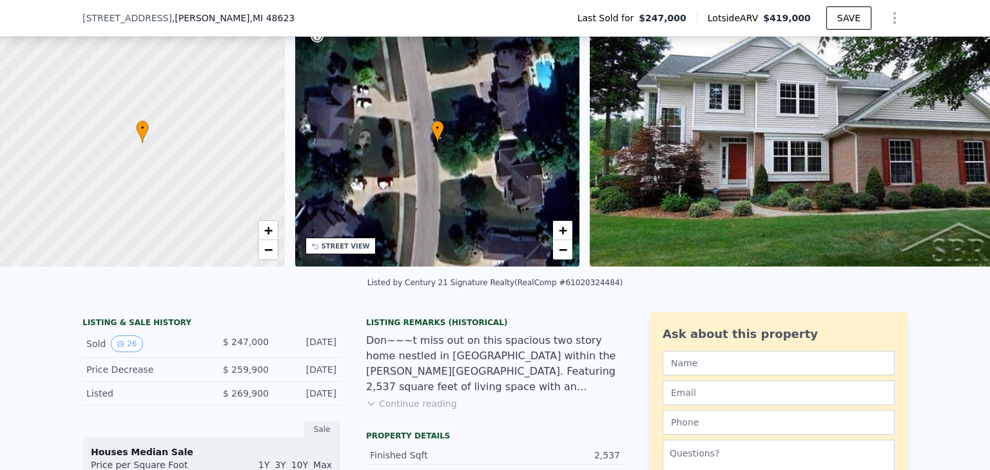
scroll to position [0, 5]
click at [124, 353] on button "26" at bounding box center [127, 344] width 32 height 17
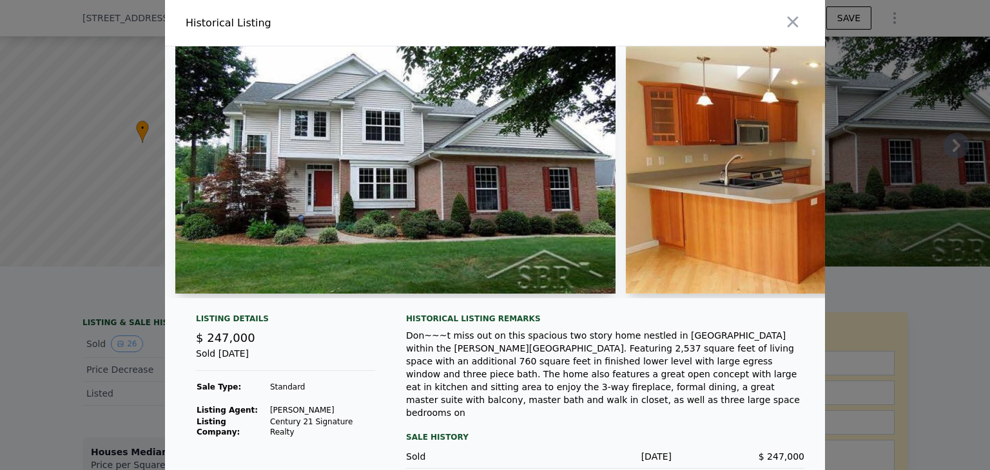
scroll to position [49, 0]
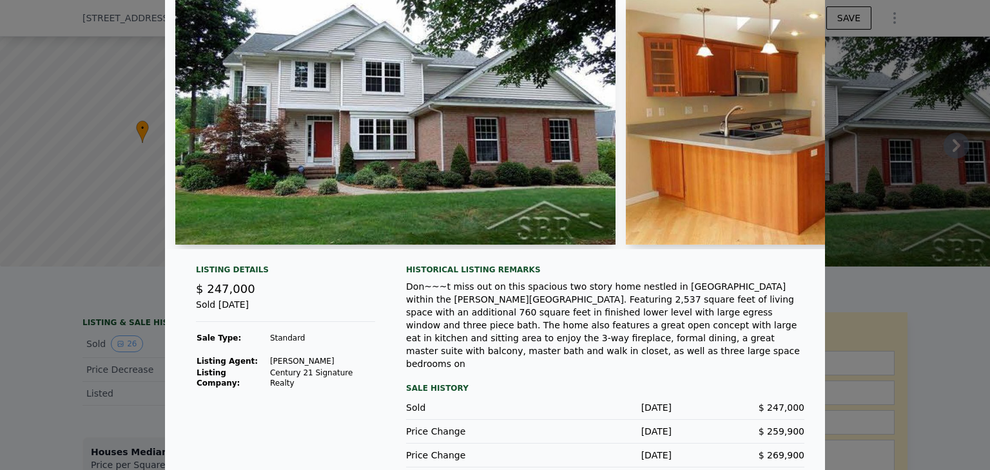
click at [23, 105] on div at bounding box center [495, 235] width 990 height 470
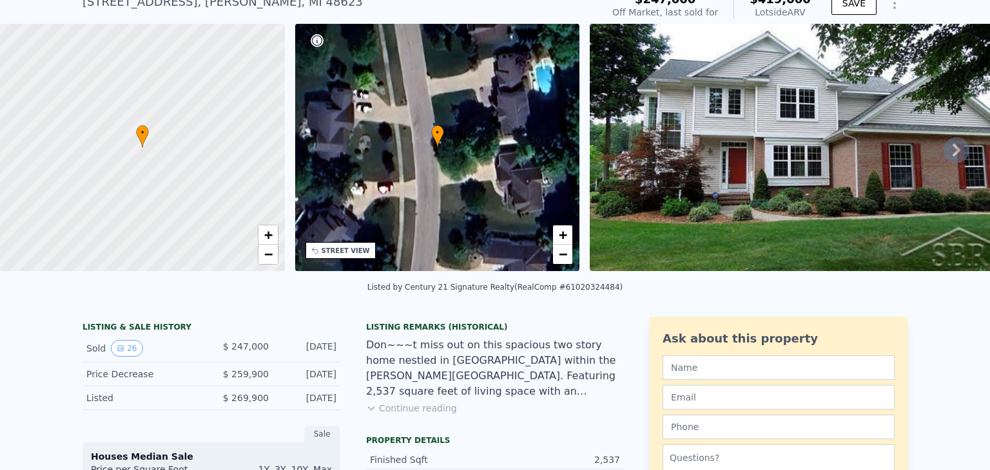
scroll to position [53, 0]
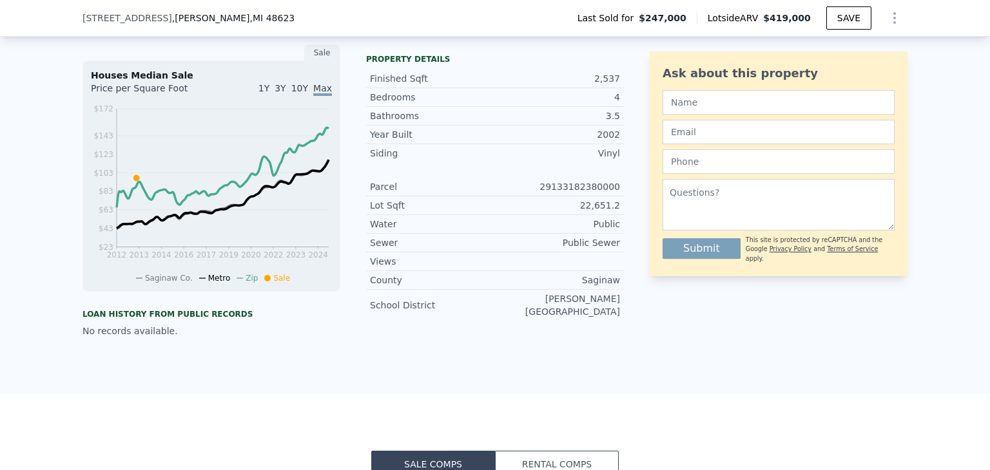
scroll to position [117, 0]
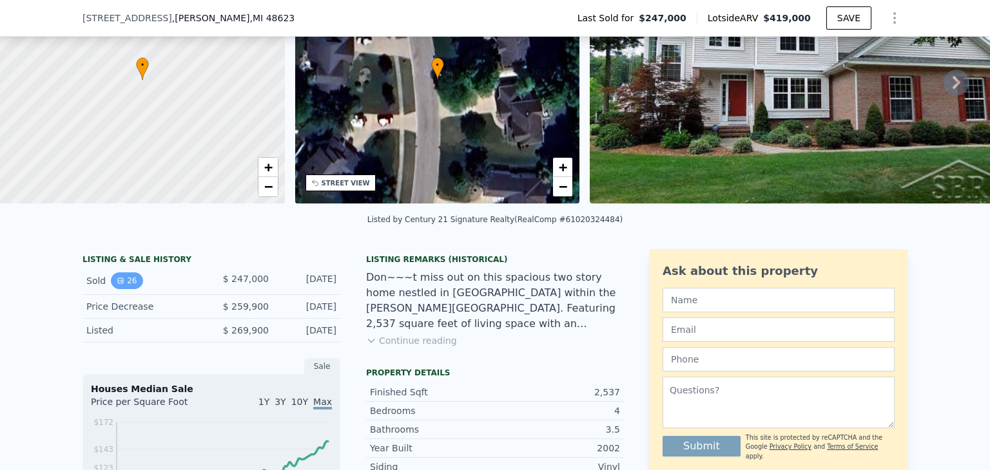
click at [124, 289] on button "26" at bounding box center [127, 281] width 32 height 17
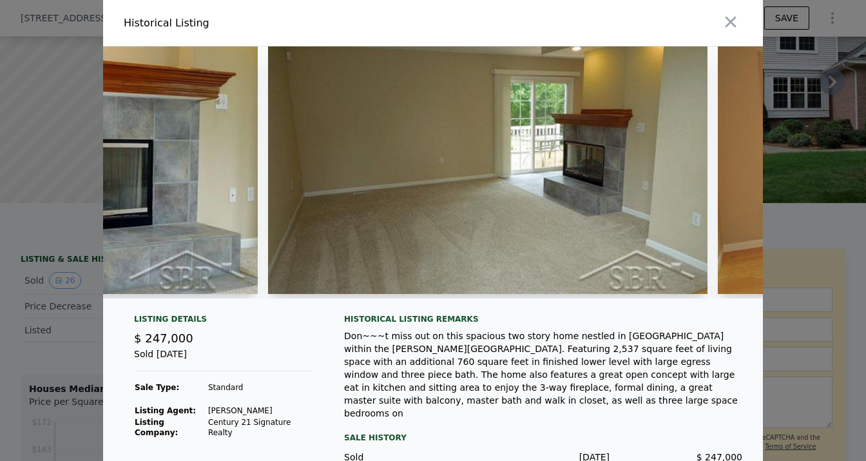
scroll to position [0, 4349]
click at [179, 345] on span "$ 247,000" at bounding box center [163, 338] width 59 height 14
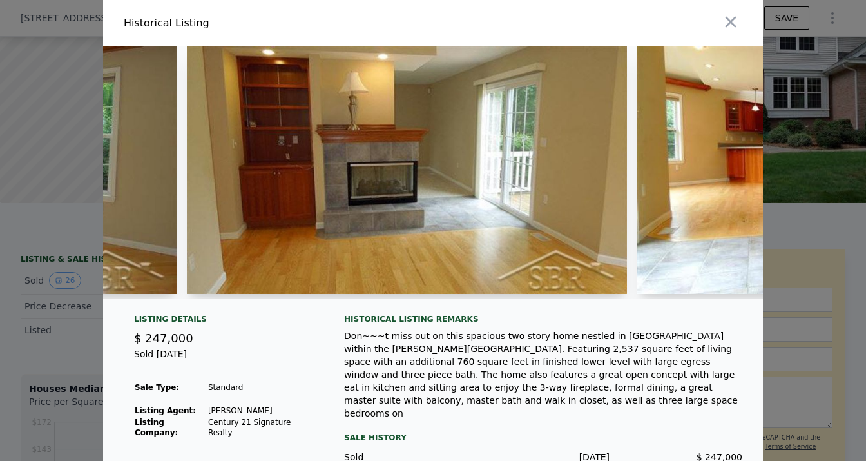
scroll to position [0, 3529]
click at [155, 329] on div "Listing Details" at bounding box center [223, 321] width 179 height 15
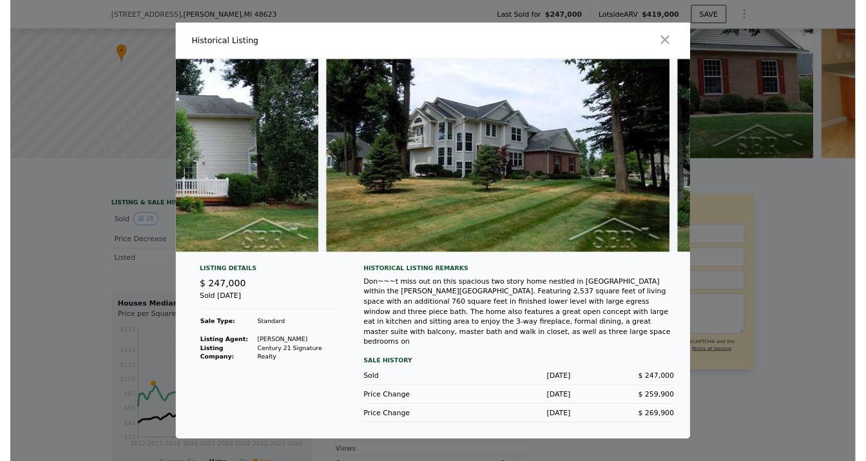
scroll to position [0, 9322]
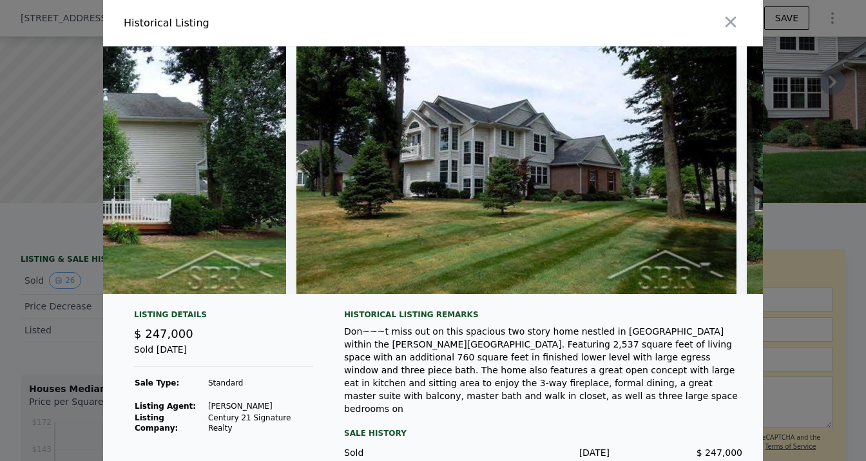
click at [144, 251] on img at bounding box center [66, 169] width 440 height 247
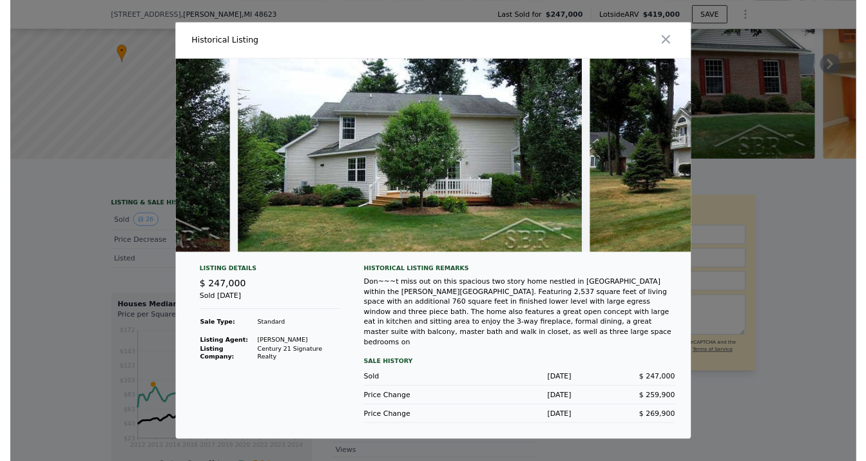
scroll to position [0, 8985]
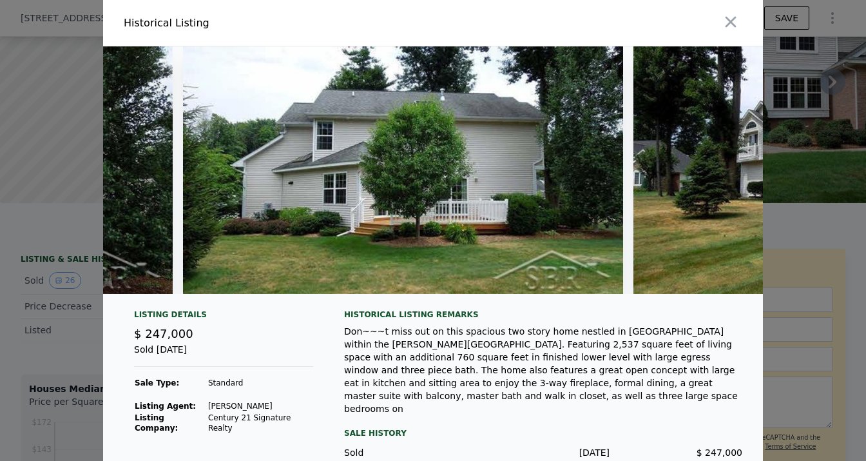
click at [176, 340] on span "$ 247,000" at bounding box center [163, 334] width 59 height 14
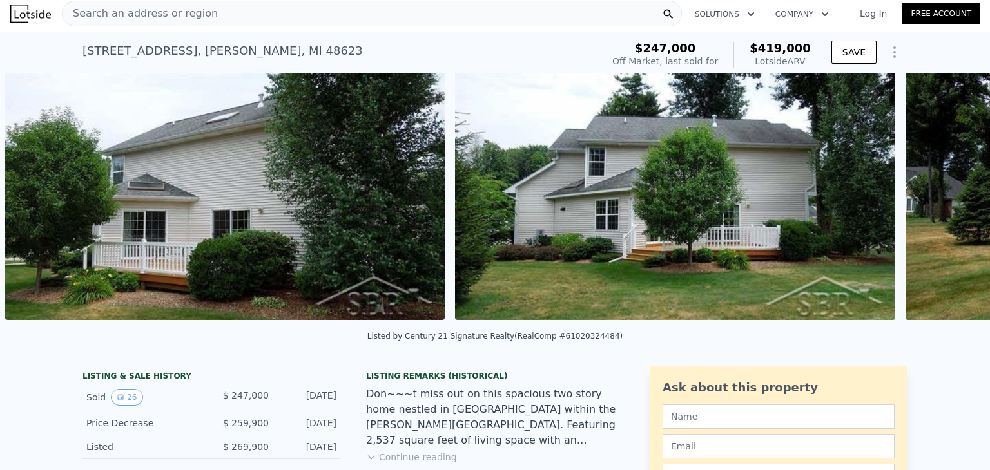
scroll to position [0, 9272]
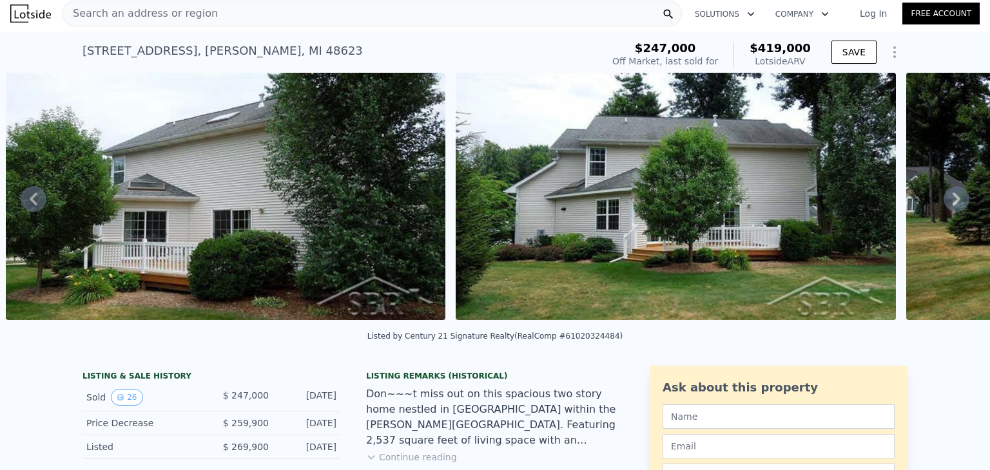
click at [126, 356] on div "Listed by Century 21 Signature Realty (RealComp #61020324484)" at bounding box center [495, 340] width 990 height 31
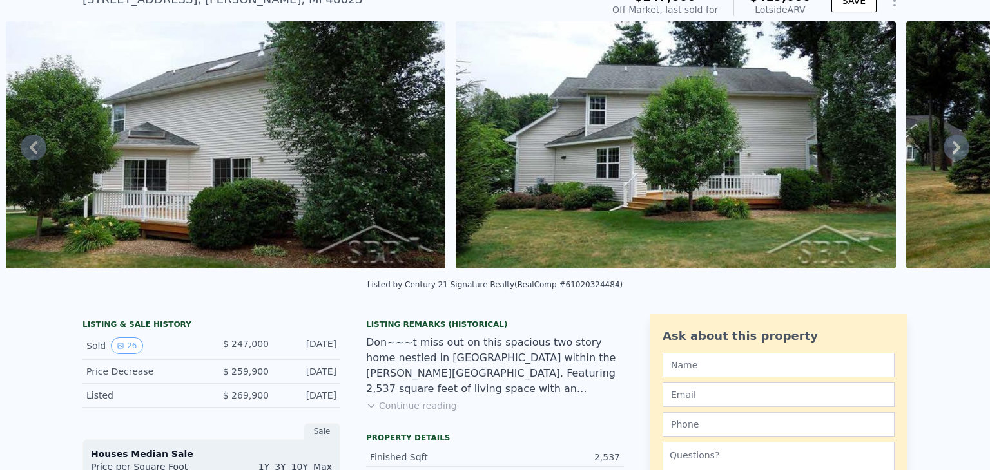
click at [139, 393] on div "Listed $ 269,900 [DATE]" at bounding box center [211, 396] width 258 height 24
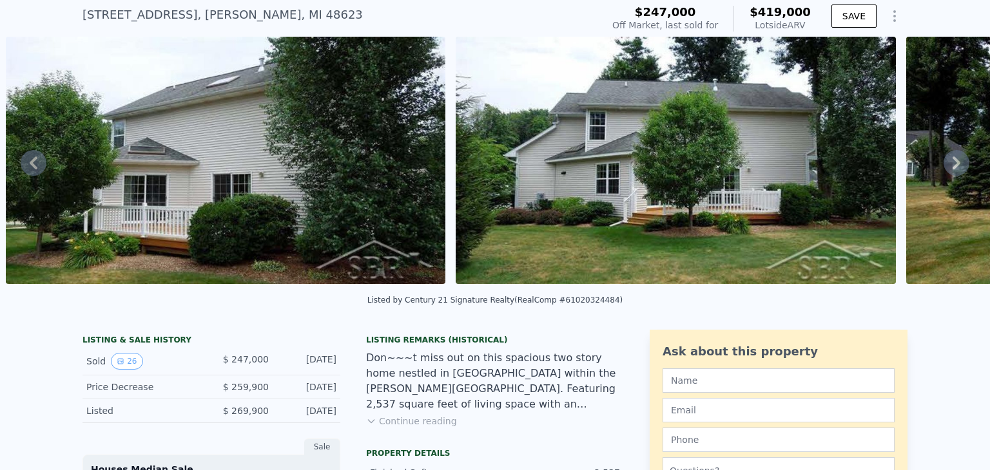
click at [171, 370] on div "Sold 26" at bounding box center [143, 361] width 115 height 17
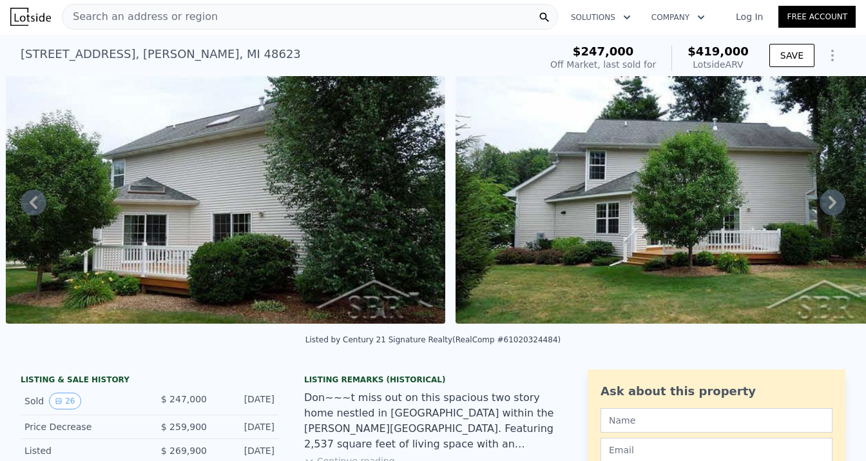
scroll to position [0, 0]
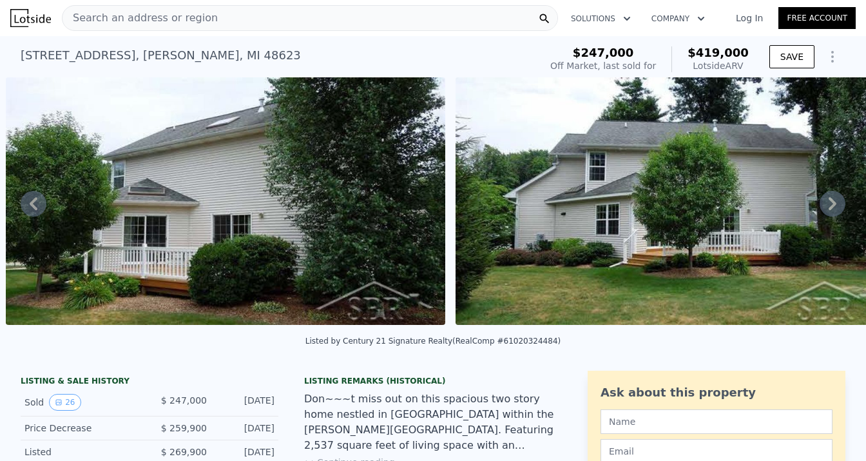
click at [139, 360] on div "Listed by Century 21 Signature Realty (RealComp #61020324484)" at bounding box center [433, 344] width 866 height 31
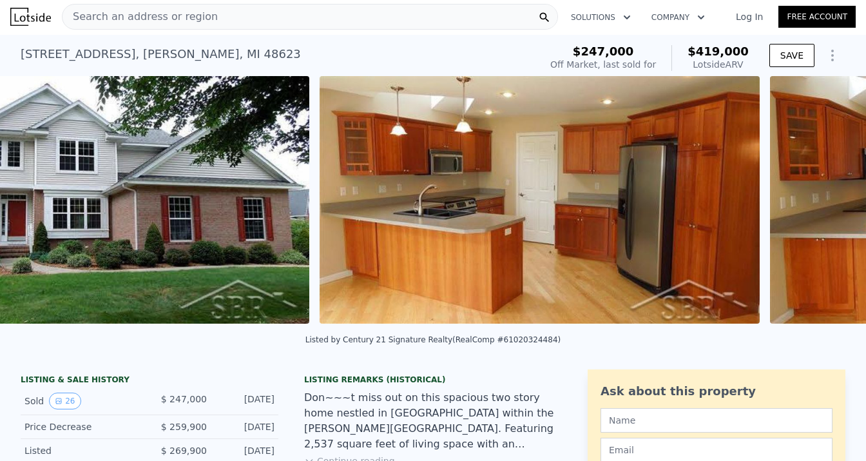
scroll to position [0, 590]
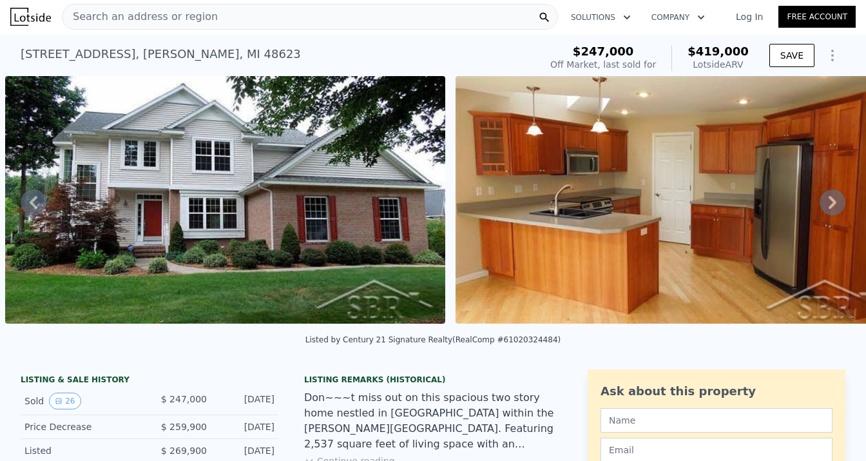
click at [782, 345] on div "Listed by Century 21 Signature Realty (RealComp #61020324484)" at bounding box center [433, 343] width 866 height 31
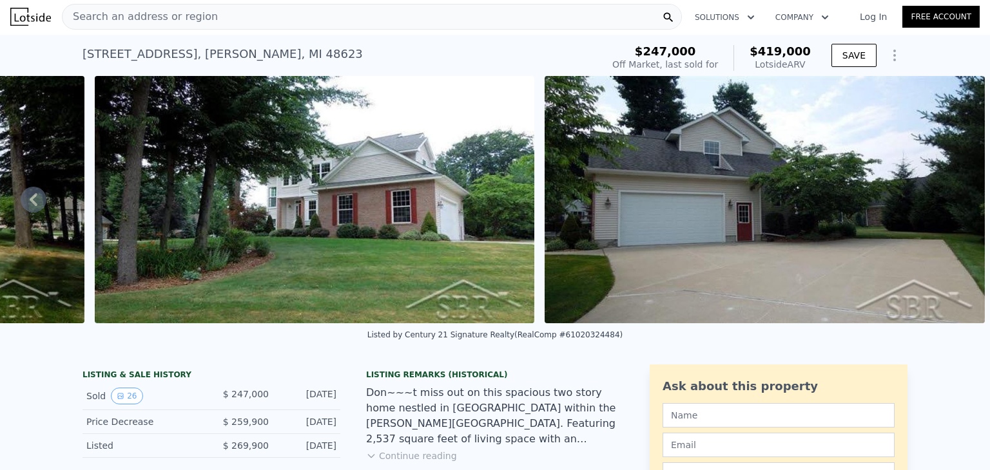
scroll to position [1, 0]
click at [166, 405] on div "Sold 26" at bounding box center [143, 396] width 115 height 17
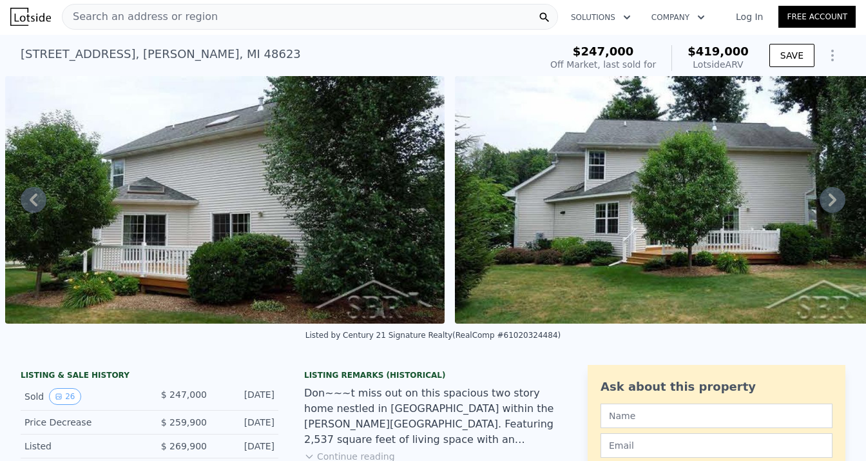
scroll to position [0, 9272]
click at [98, 383] on div "LISTING & SALE HISTORY" at bounding box center [150, 376] width 258 height 13
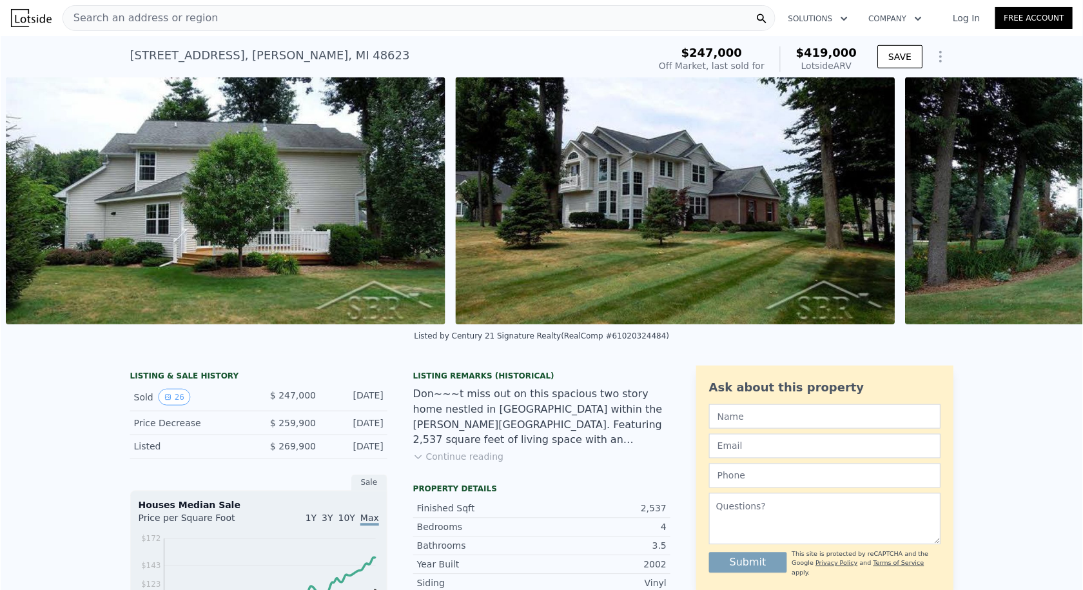
scroll to position [0, 9723]
